Goal: Task Accomplishment & Management: Use online tool/utility

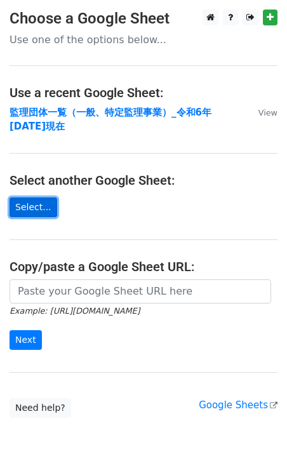
click at [30, 211] on link "Select..." at bounding box center [34, 207] width 48 height 20
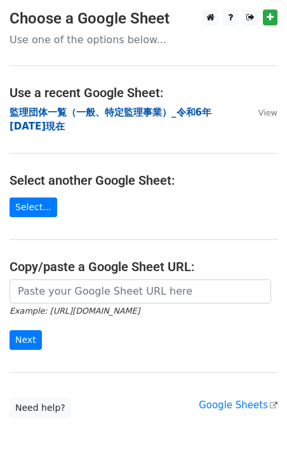
click at [63, 110] on strong "監理団体一覧（一般、特定監理事業）_令和6年[DATE]現在" at bounding box center [111, 120] width 202 height 26
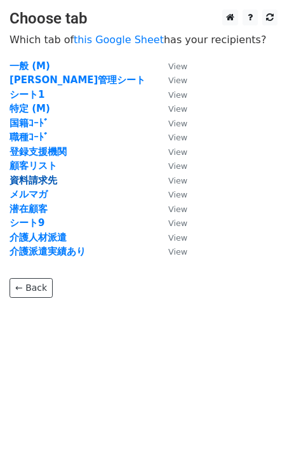
click at [48, 183] on strong "資料請求先" at bounding box center [34, 180] width 48 height 11
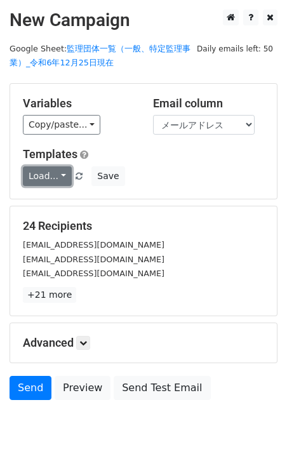
click at [53, 176] on link "Load..." at bounding box center [47, 176] width 49 height 20
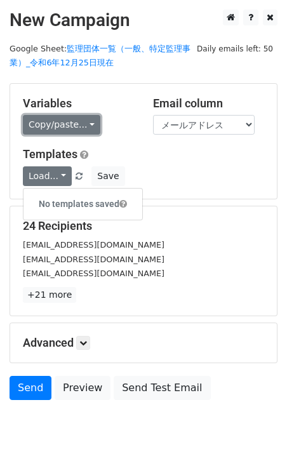
click at [52, 125] on link "Copy/paste..." at bounding box center [61, 125] width 77 height 20
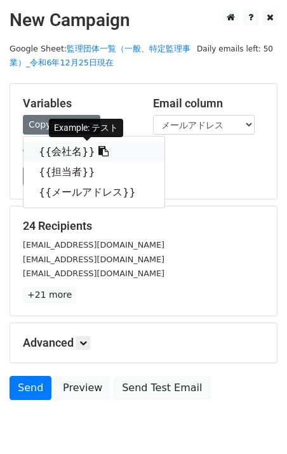
click at [62, 146] on link "{{会社名}}" at bounding box center [93, 152] width 141 height 20
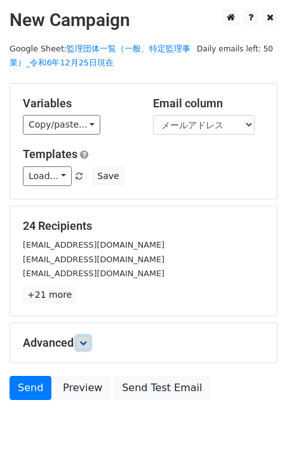
click at [82, 342] on icon at bounding box center [83, 343] width 8 height 8
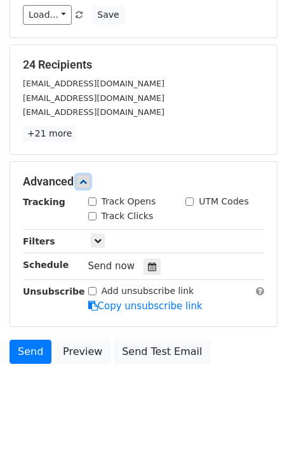
scroll to position [178, 0]
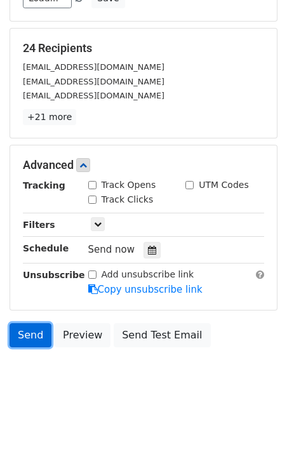
click at [32, 335] on link "Send" at bounding box center [31, 335] width 42 height 24
